Goal: Task Accomplishment & Management: Use online tool/utility

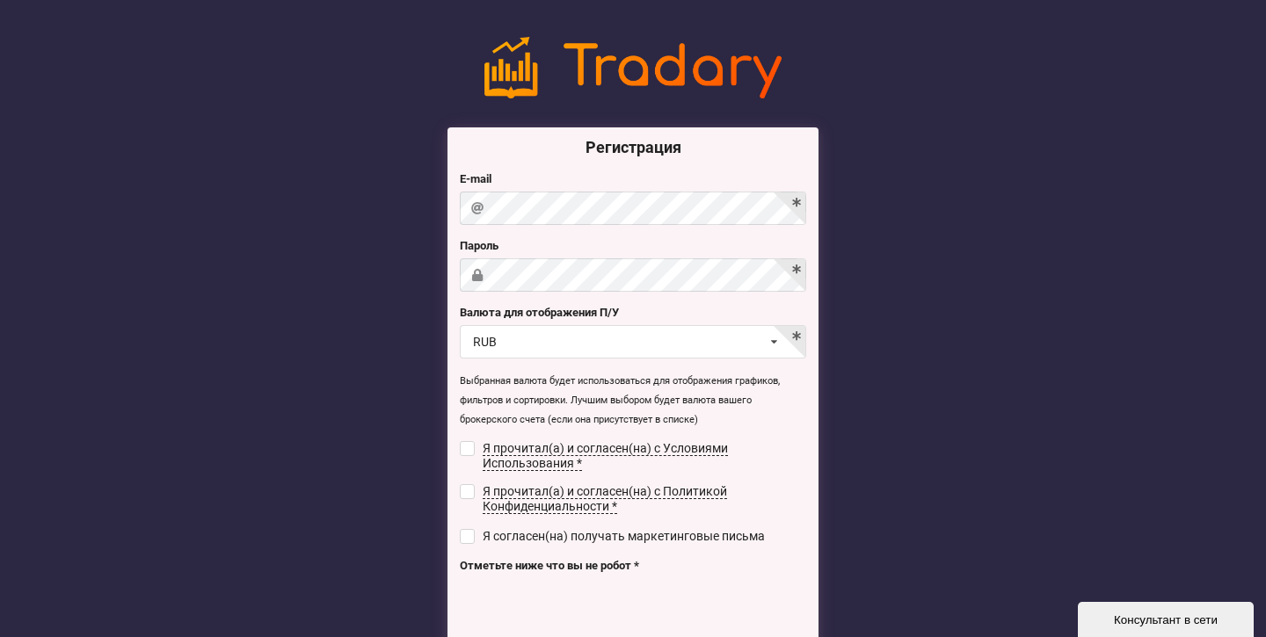
click at [689, 296] on div "Регистрация E-mail [GEOGRAPHIC_DATA] Валюта для отображения П/У RUB USD RUB EUR…" at bounding box center [633, 417] width 371 height 580
click at [686, 314] on label "Валюта для отображения П/У" at bounding box center [633, 313] width 346 height 18
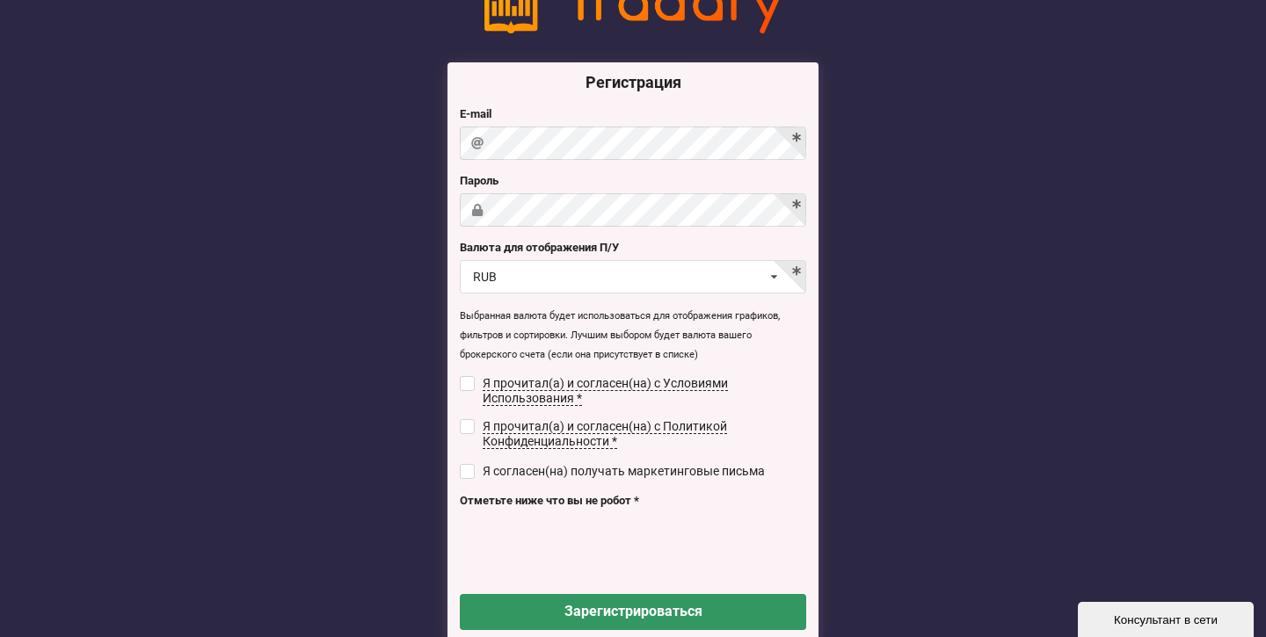
scroll to position [66, 0]
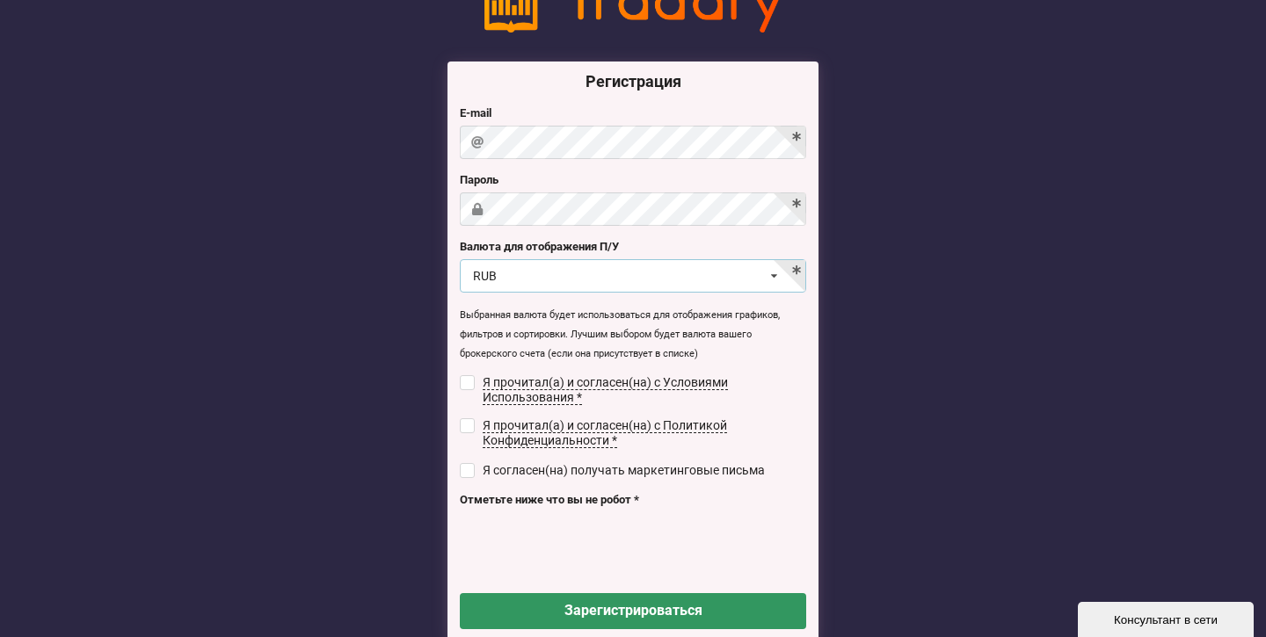
click at [675, 269] on div "RUB USD RUB EUR UAH" at bounding box center [633, 275] width 346 height 33
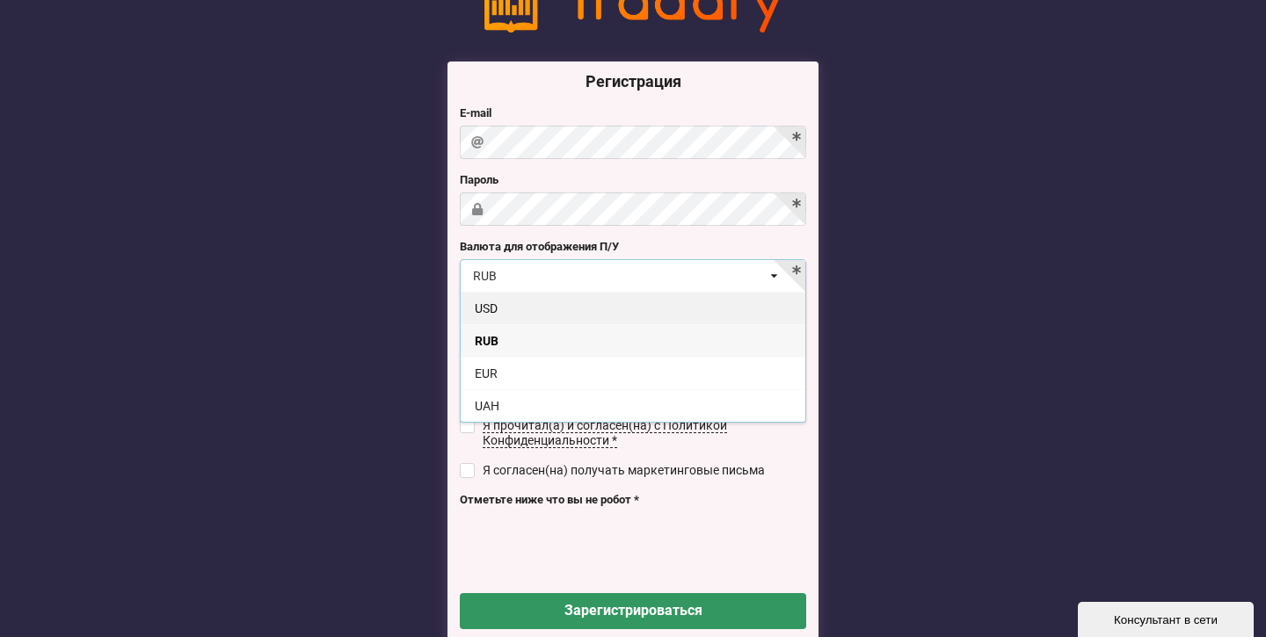
click at [514, 304] on div "USD" at bounding box center [633, 308] width 345 height 33
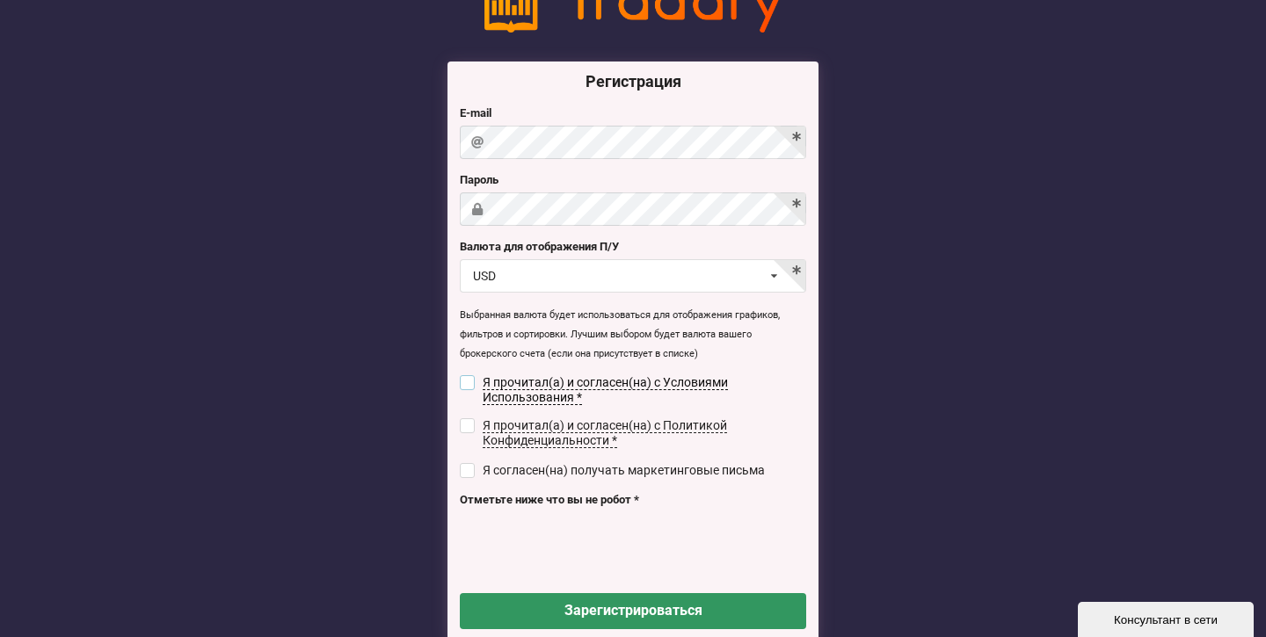
click at [469, 379] on input "checkbox" at bounding box center [467, 382] width 15 height 15
checkbox input "true"
click at [469, 416] on div "Регистрация E-mail [GEOGRAPHIC_DATA] Валюта для отображения П/У USD USD RUB EUR…" at bounding box center [633, 352] width 371 height 580
click at [463, 465] on input "checkbox" at bounding box center [467, 470] width 15 height 15
checkbox input "true"
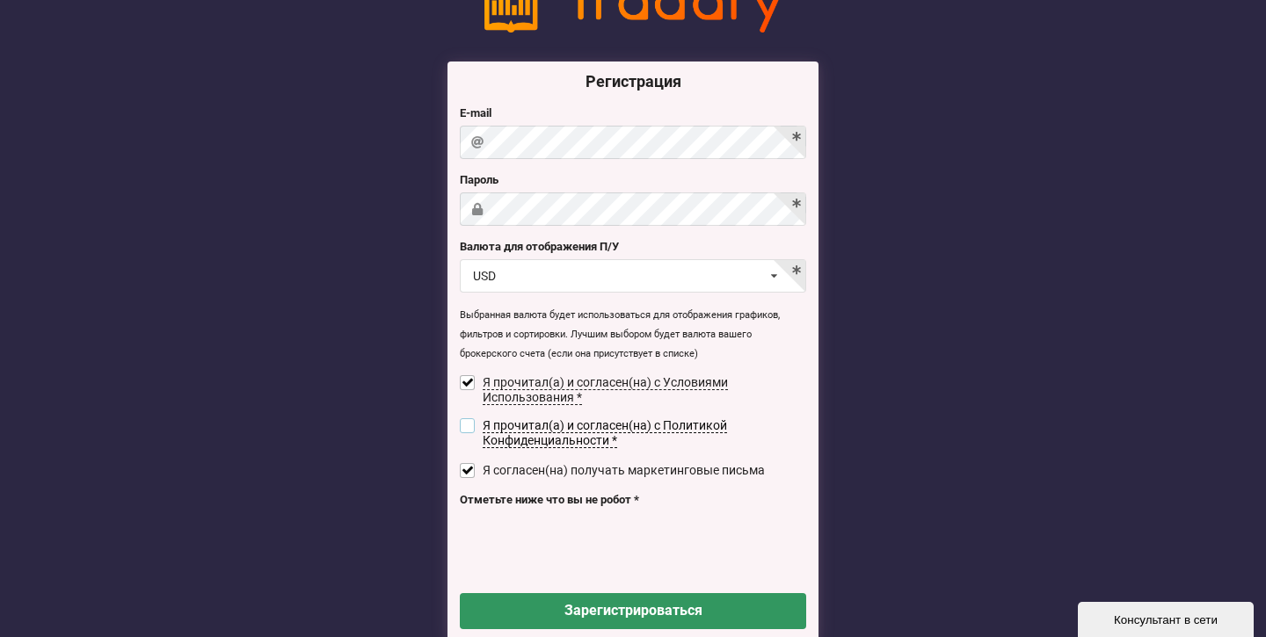
click at [465, 419] on input "checkbox" at bounding box center [467, 426] width 15 height 15
checkbox input "true"
click at [466, 477] on input "checkbox" at bounding box center [467, 470] width 15 height 15
checkbox input "false"
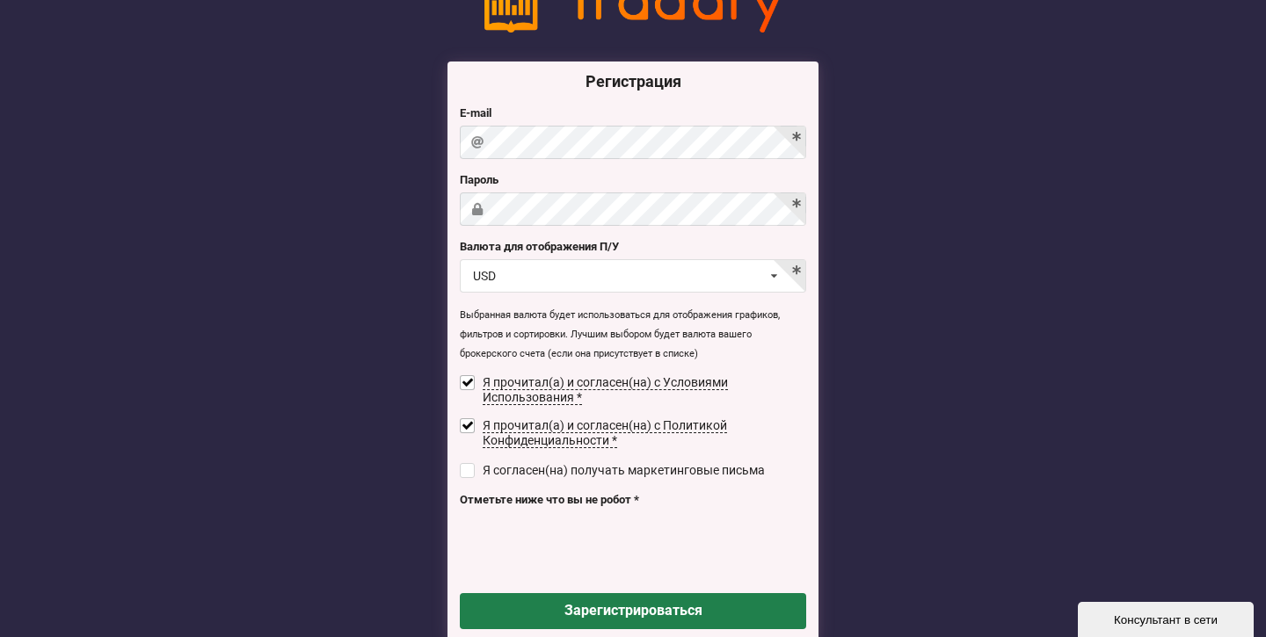
click at [580, 606] on button "Зарегистрироваться" at bounding box center [633, 611] width 346 height 36
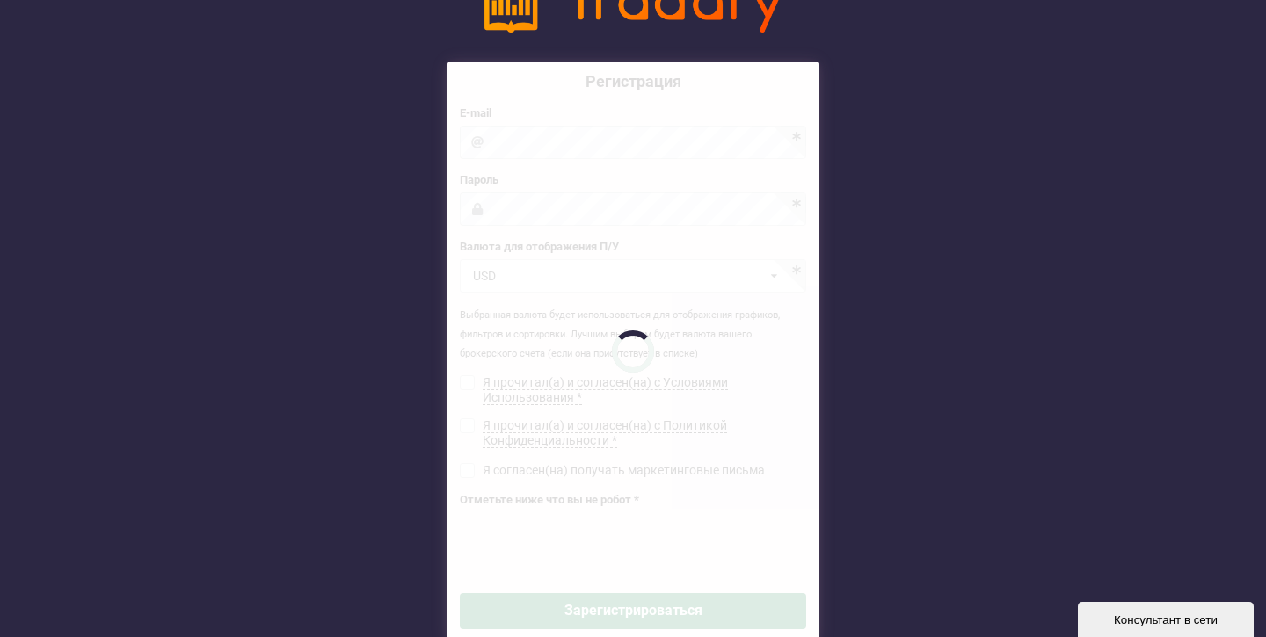
checkbox input "false"
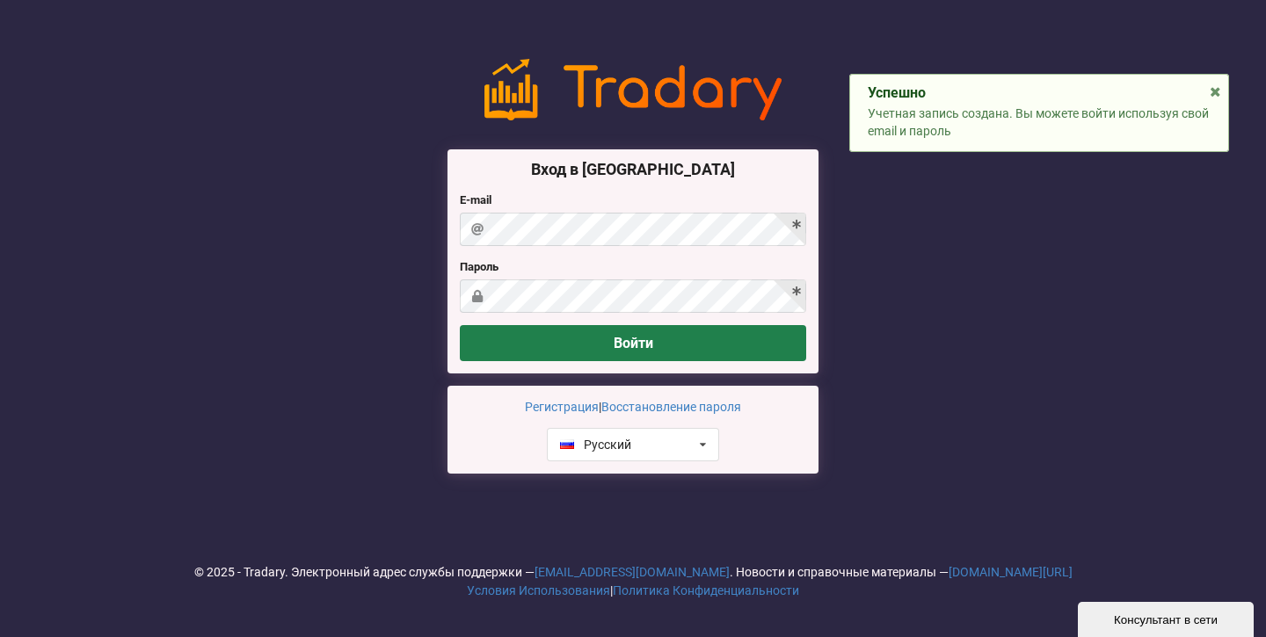
click at [702, 356] on button "Войти" at bounding box center [633, 343] width 346 height 36
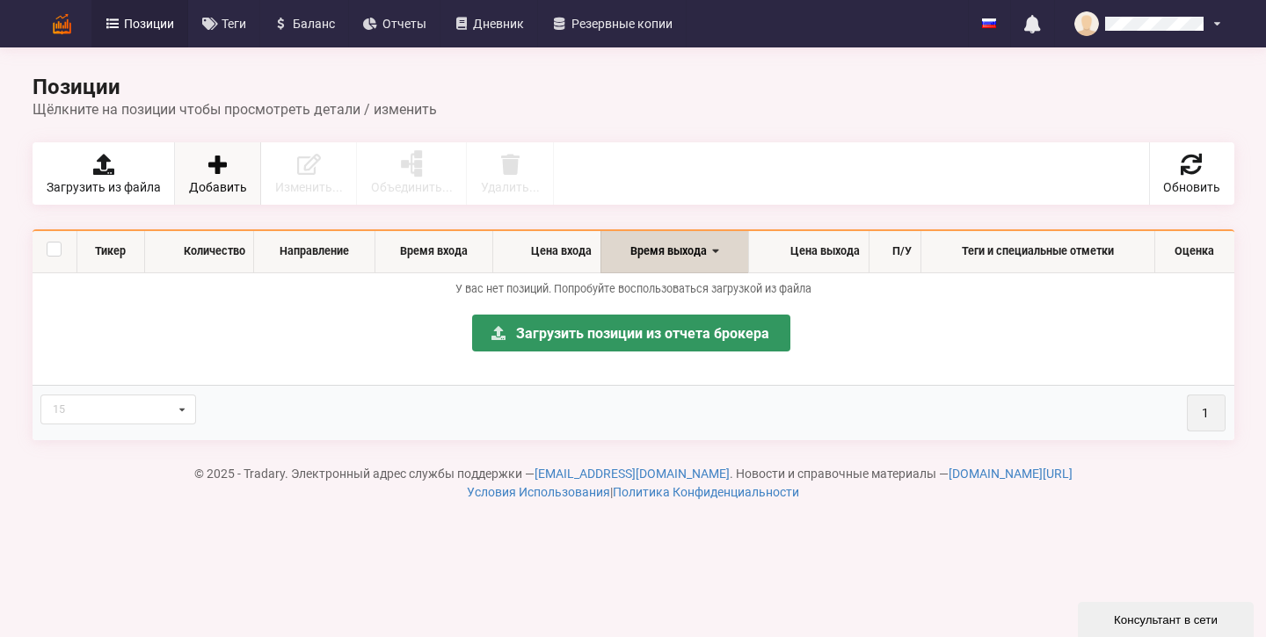
click at [205, 181] on span "Добавить" at bounding box center [218, 187] width 58 height 12
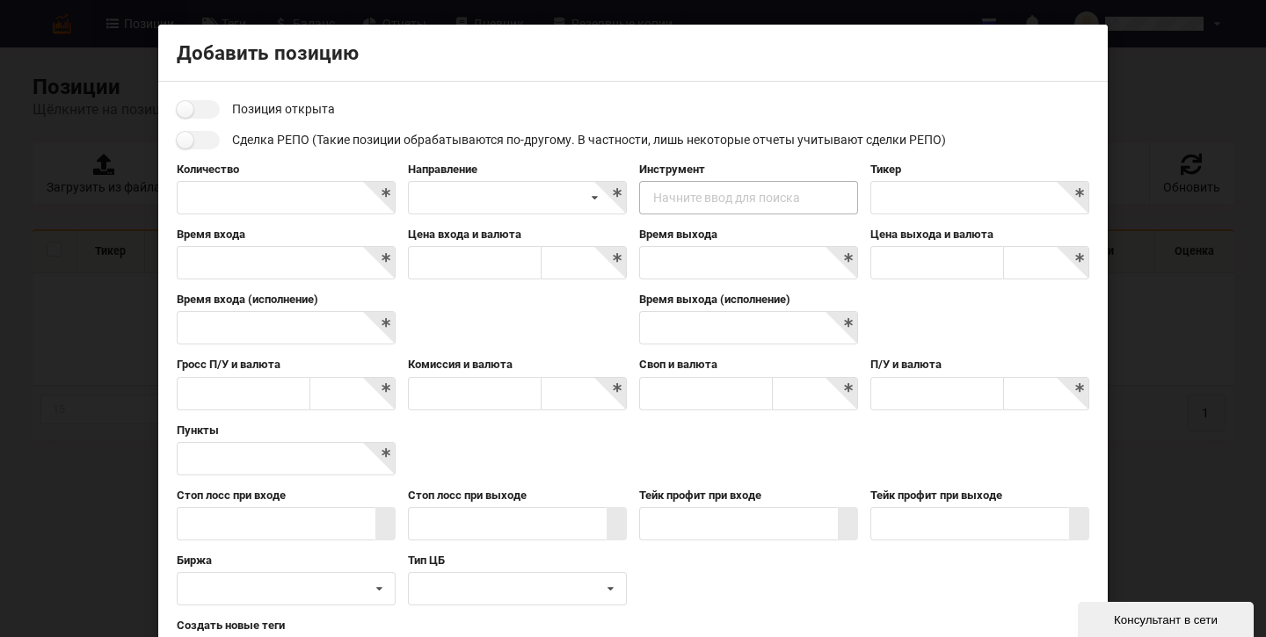
click at [685, 203] on div "Начните ввод для поиска" at bounding box center [726, 198] width 147 height 12
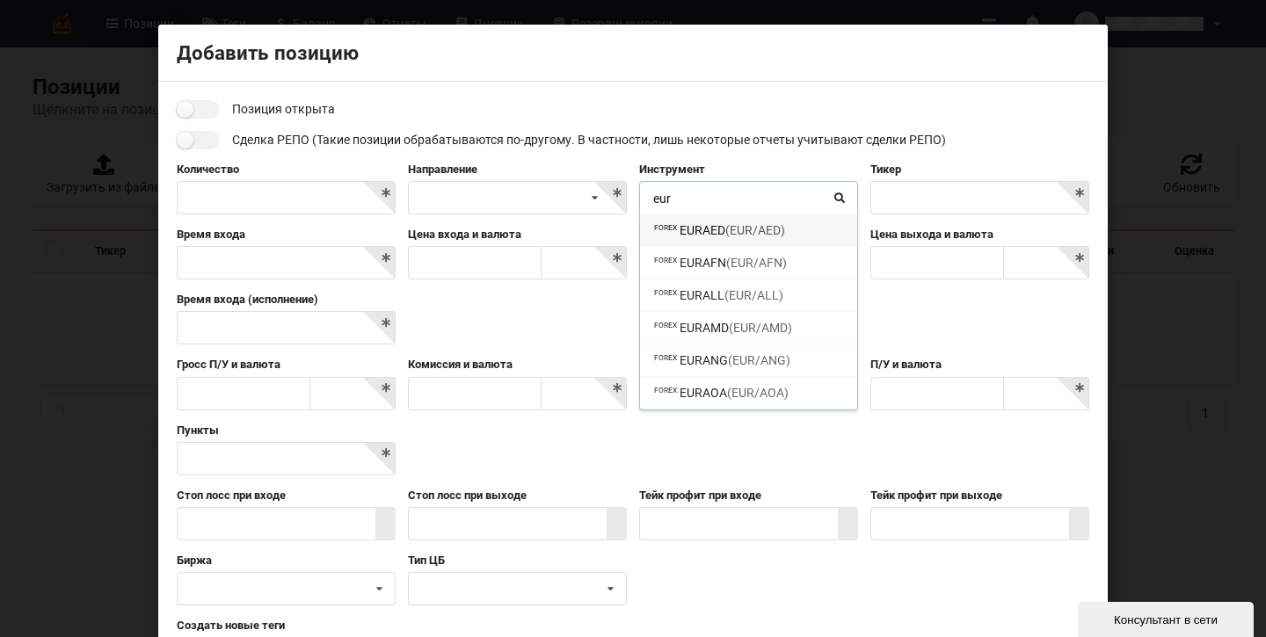
type input "eur"
click at [814, 154] on div "Позиция открыта Сделка РЕПО (Такие позиции обрабатываются по-другому. В частнос…" at bounding box center [633, 437] width 913 height 674
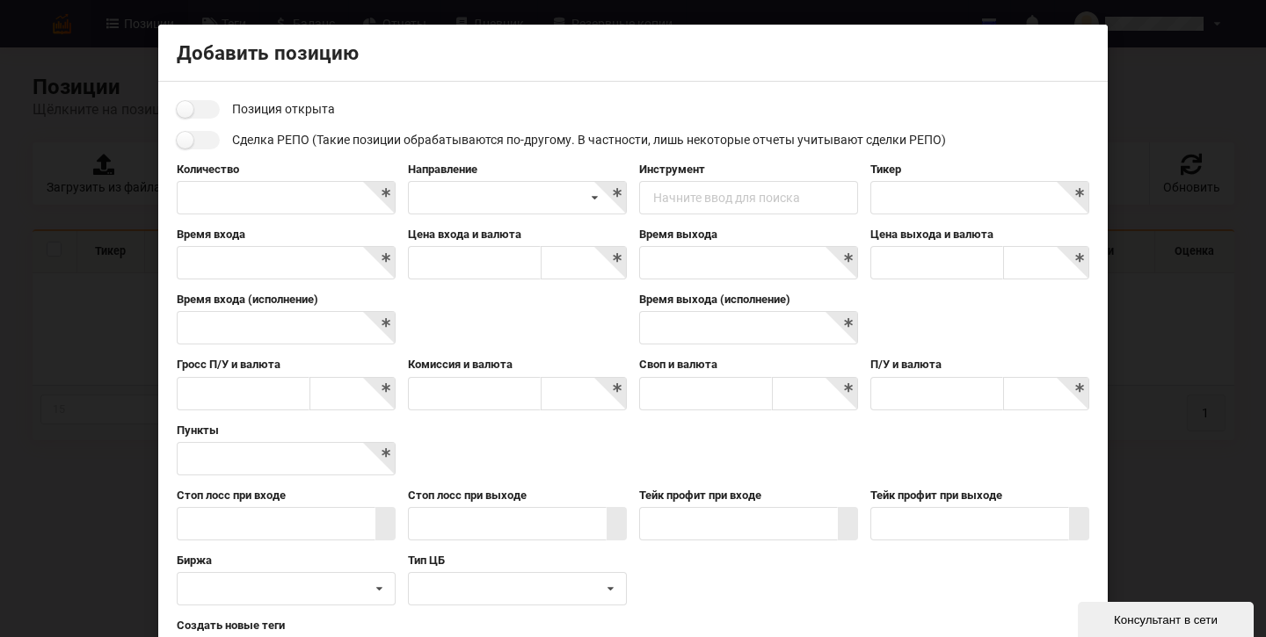
scroll to position [237, 0]
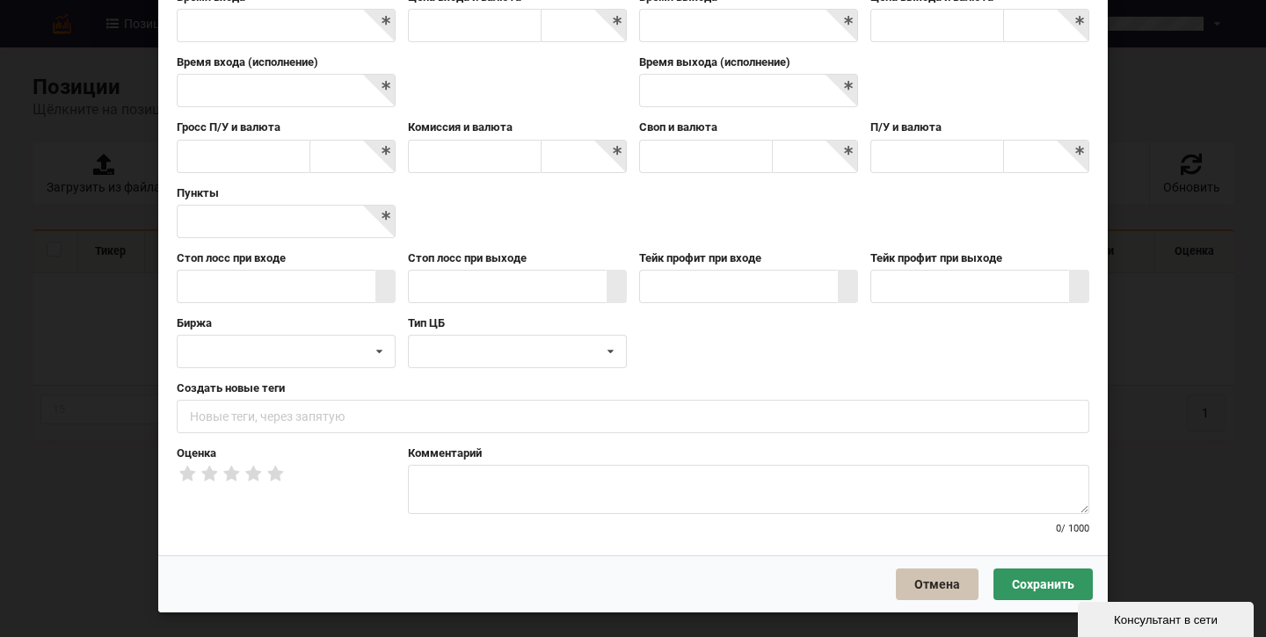
click at [919, 591] on button "Отмена" at bounding box center [937, 585] width 83 height 32
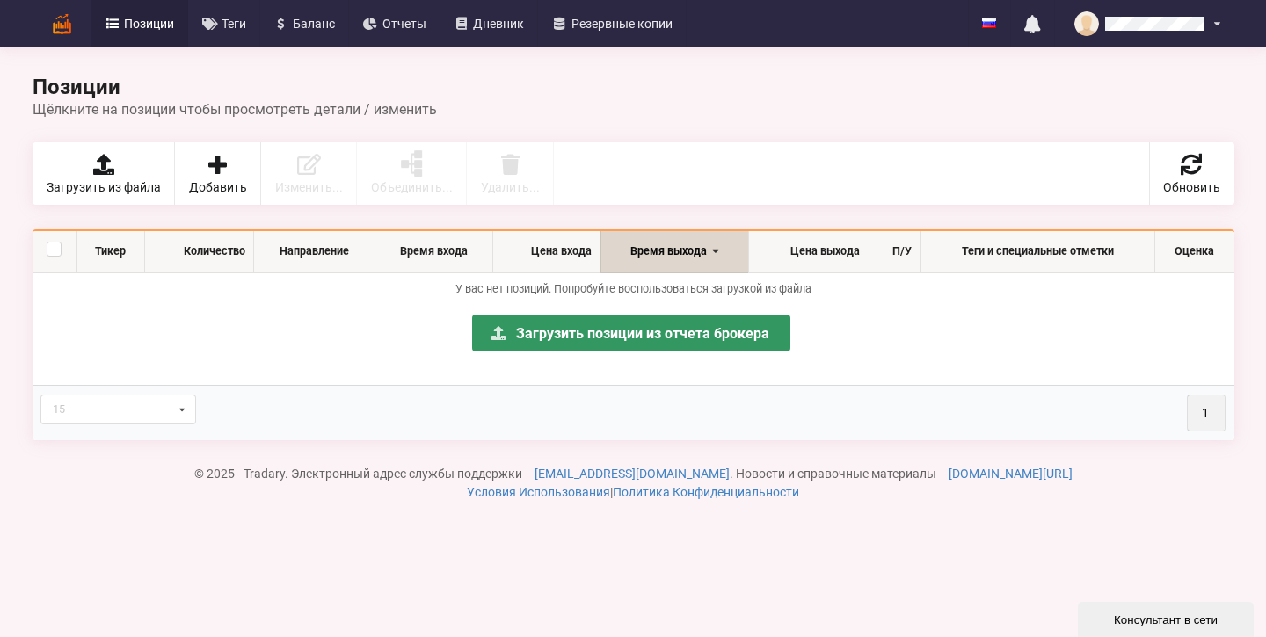
click at [142, 21] on span "Позиции" at bounding box center [149, 24] width 50 height 12
click at [397, 29] on span "Отчеты" at bounding box center [404, 24] width 44 height 12
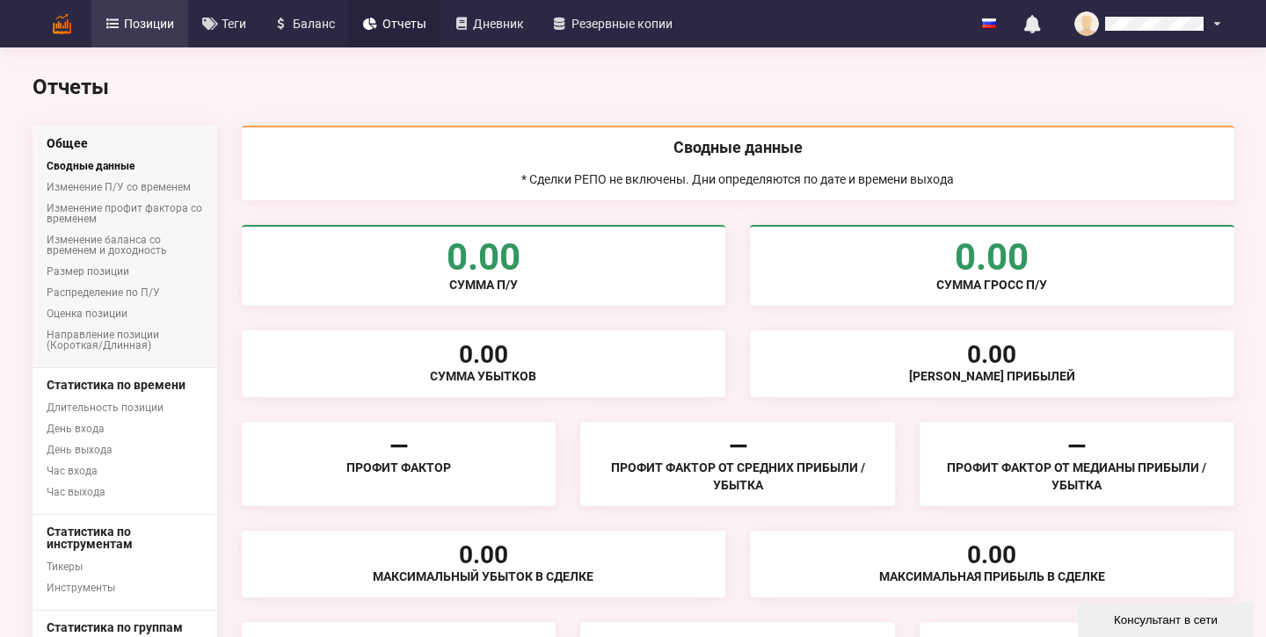
click at [107, 18] on icon at bounding box center [113, 24] width 15 height 12
